Goal: Navigation & Orientation: Find specific page/section

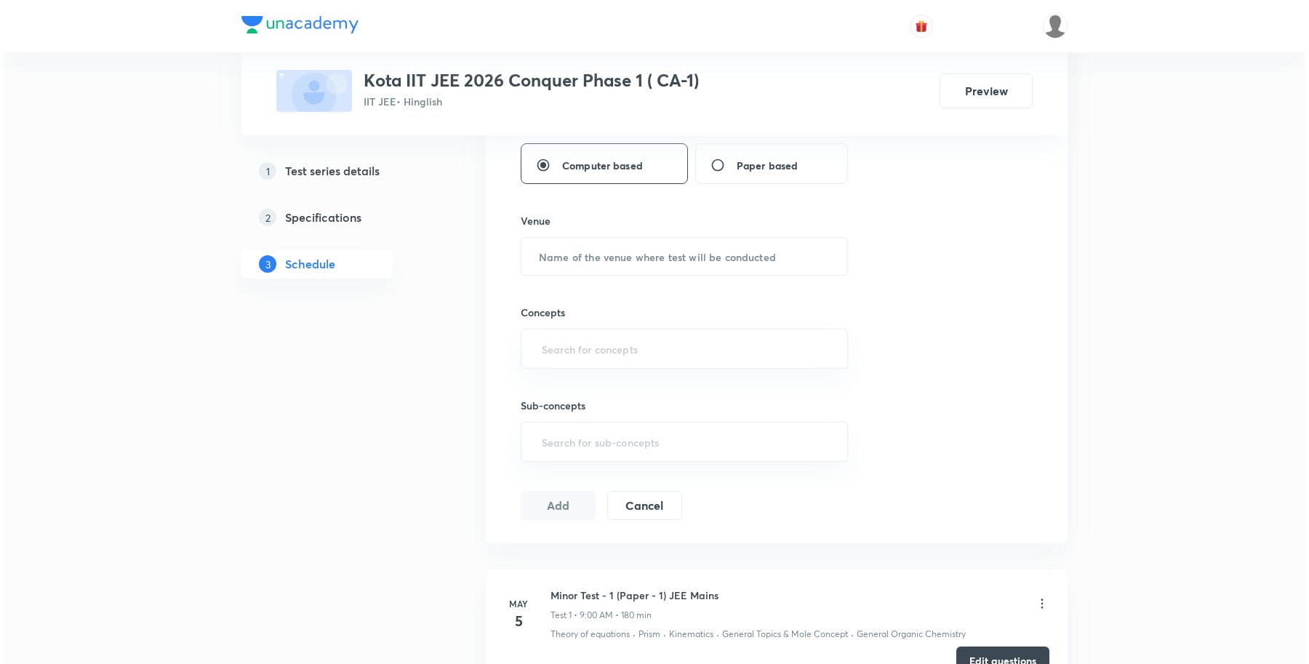
scroll to position [545, 0]
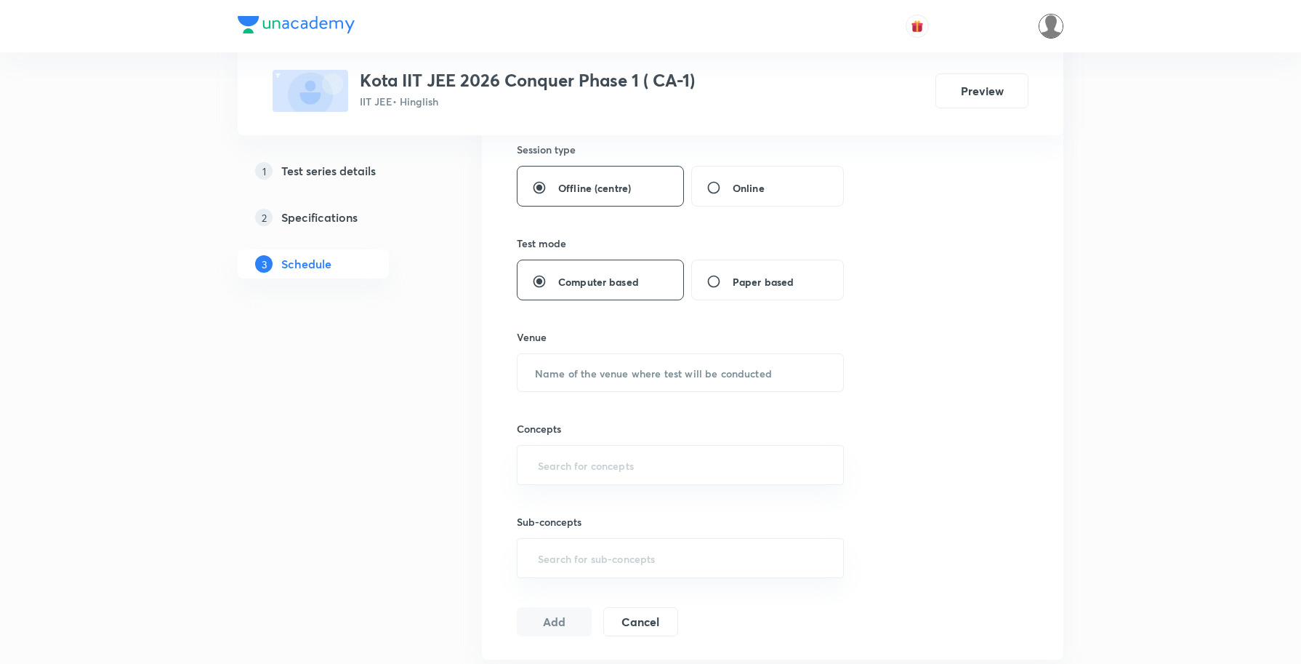
click at [1055, 29] on img at bounding box center [1051, 26] width 25 height 25
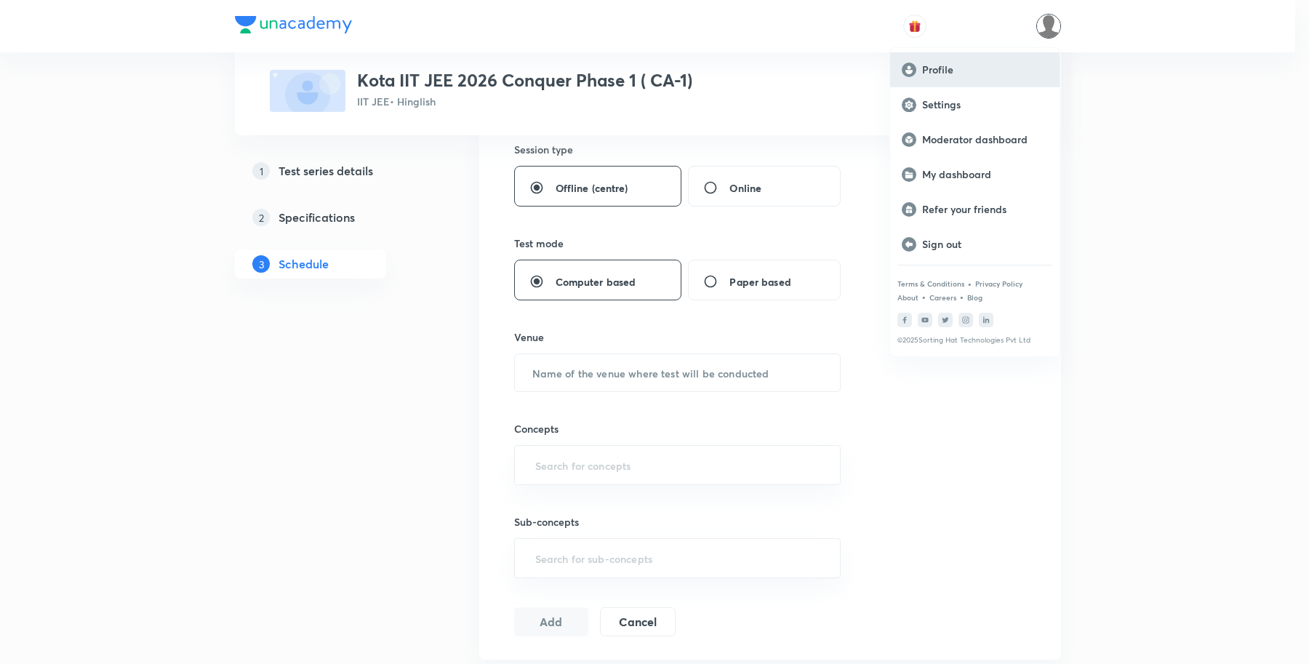
click at [954, 71] on p "Profile" at bounding box center [985, 69] width 126 height 13
